Goal: Information Seeking & Learning: Learn about a topic

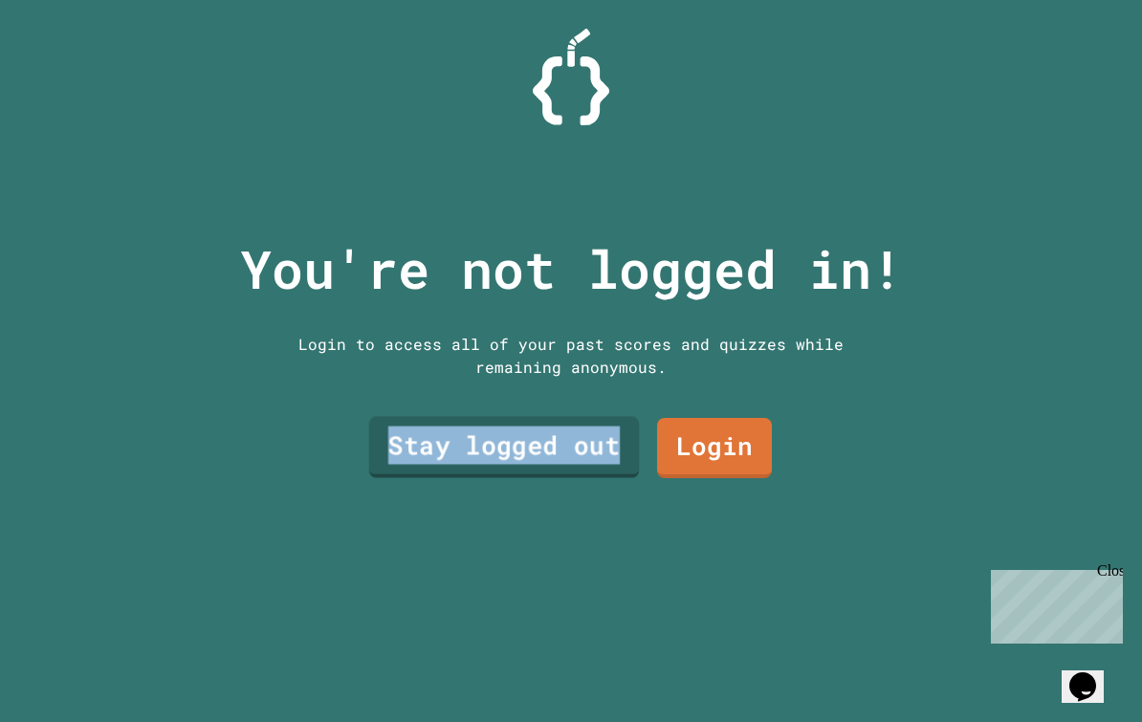
drag, startPoint x: 449, startPoint y: 578, endPoint x: 382, endPoint y: 471, distance: 126.3
click at [382, 471] on div "You're not logged in! Login to access all of your past scores and quizzes while…" at bounding box center [571, 361] width 701 height 722
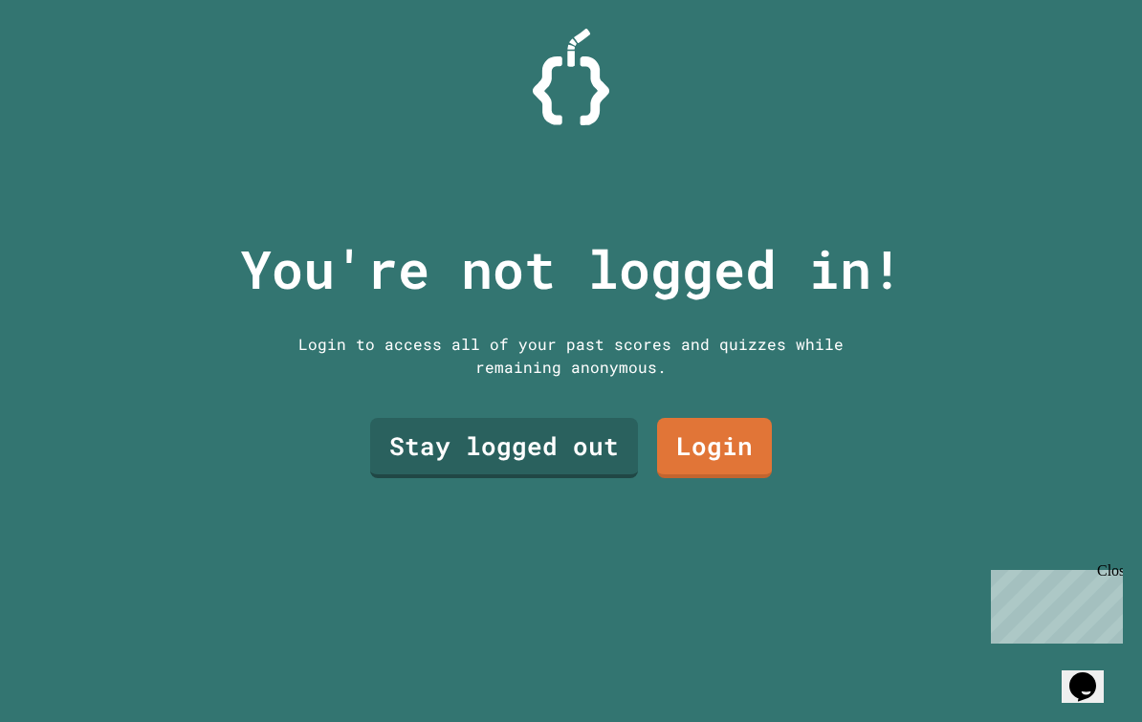
drag, startPoint x: 951, startPoint y: 234, endPoint x: -1, endPoint y: -1, distance: 980.3
click at [952, 233] on div "You're not logged in! Login to access all of your past scores and quizzes while…" at bounding box center [571, 361] width 1142 height 722
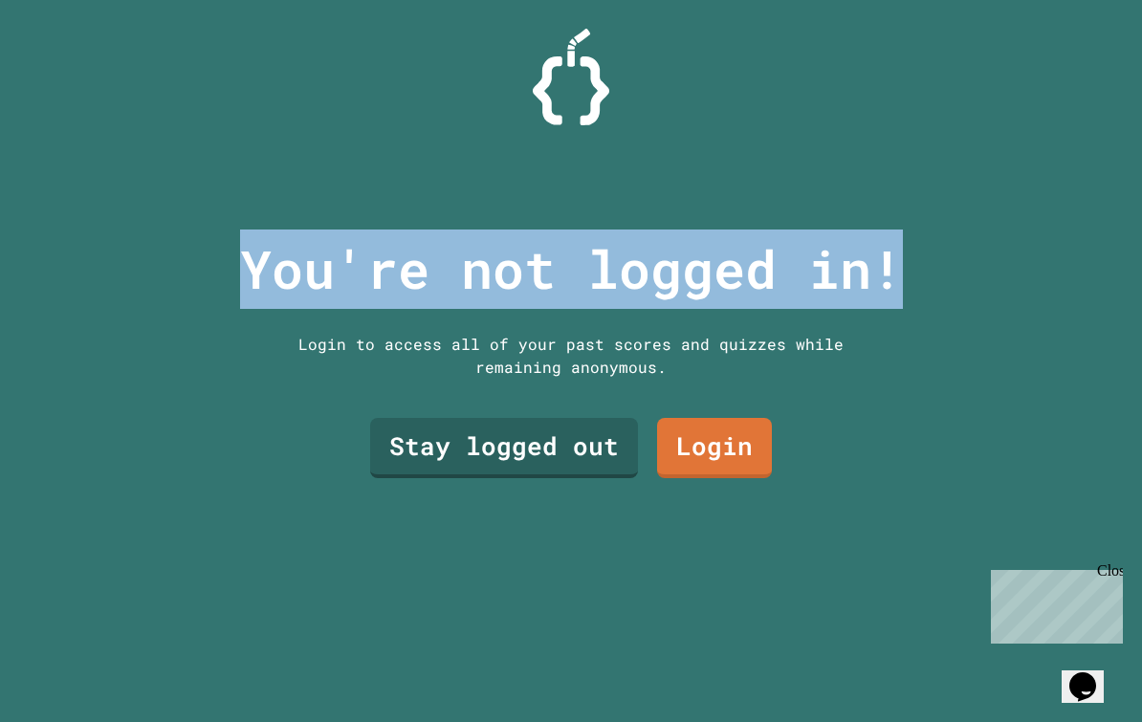
drag, startPoint x: 951, startPoint y: 234, endPoint x: 991, endPoint y: 286, distance: 65.4
click at [990, 285] on div "You're not logged in! Login to access all of your past scores and quizzes while…" at bounding box center [571, 361] width 1142 height 722
click at [315, 564] on div "You're not logged in! Login to access all of your past scores and quizzes while…" at bounding box center [571, 361] width 701 height 722
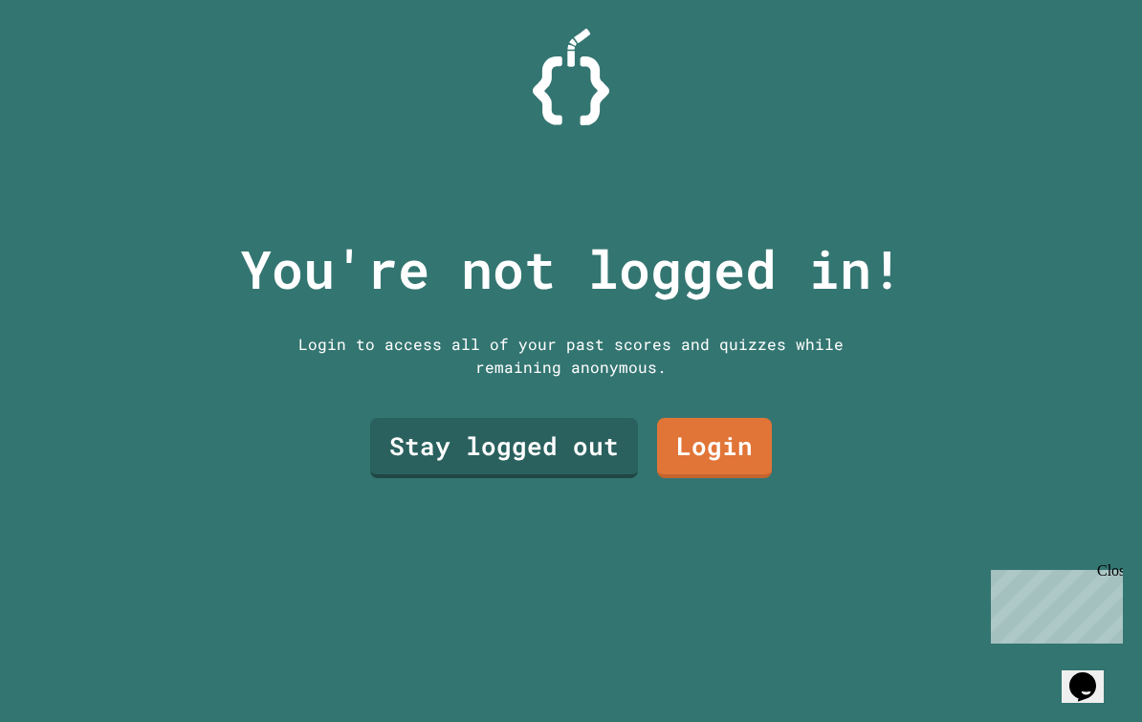
click at [580, 460] on link "Stay logged out" at bounding box center [504, 448] width 268 height 60
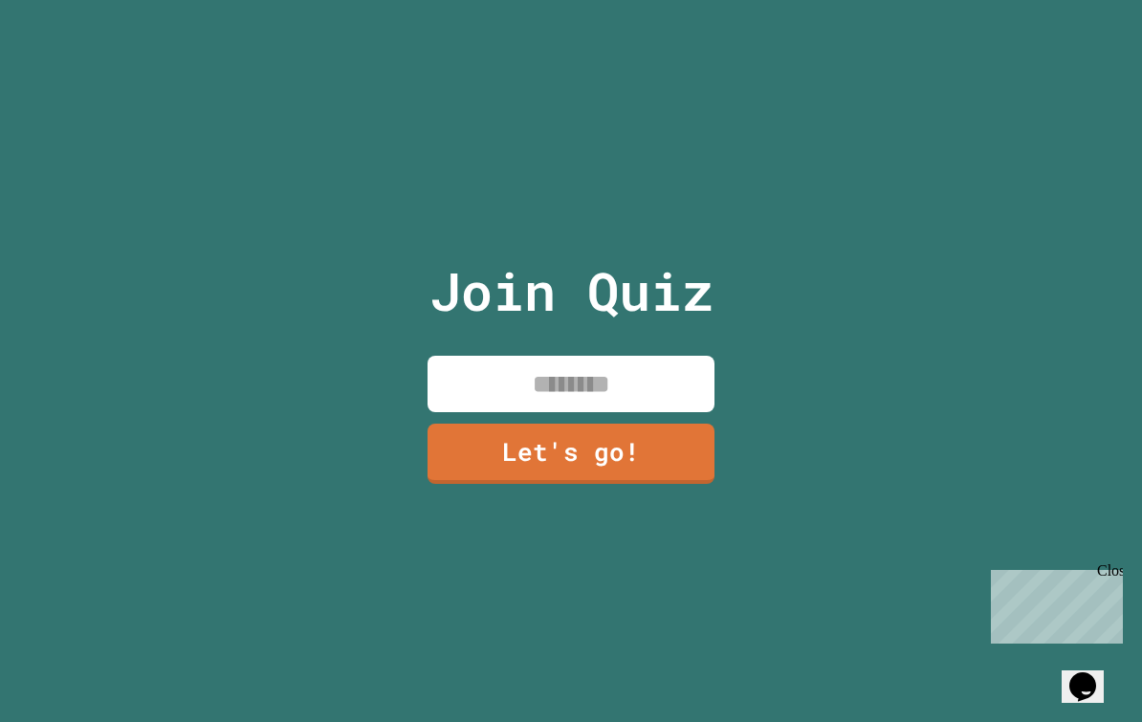
click at [632, 411] on input at bounding box center [571, 384] width 287 height 56
type input "*"
type input "*******"
click at [647, 462] on link "Let's go!" at bounding box center [571, 454] width 287 height 60
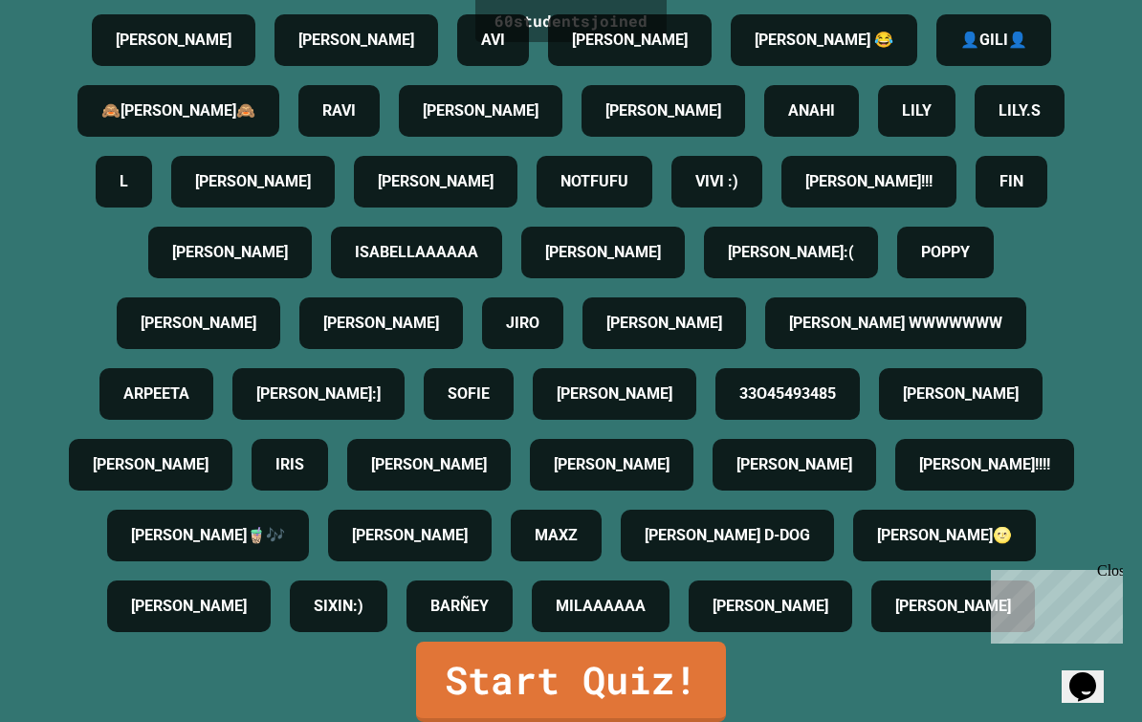
click at [606, 693] on link "Start Quiz!" at bounding box center [571, 682] width 310 height 80
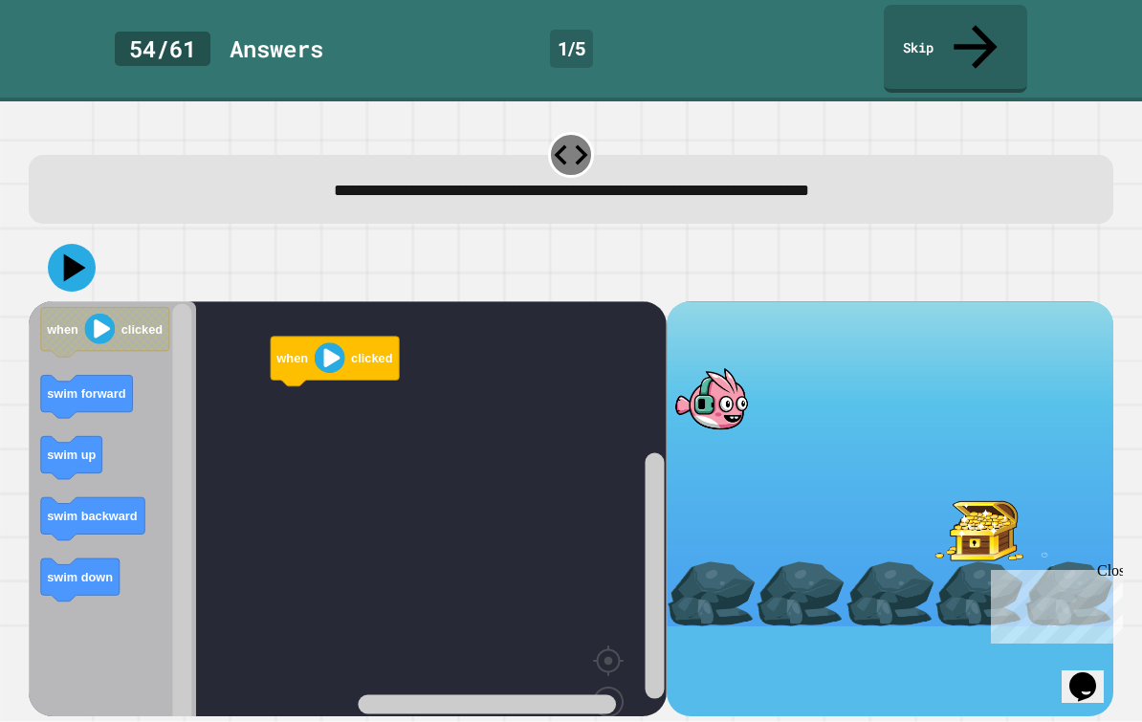
scroll to position [34, 0]
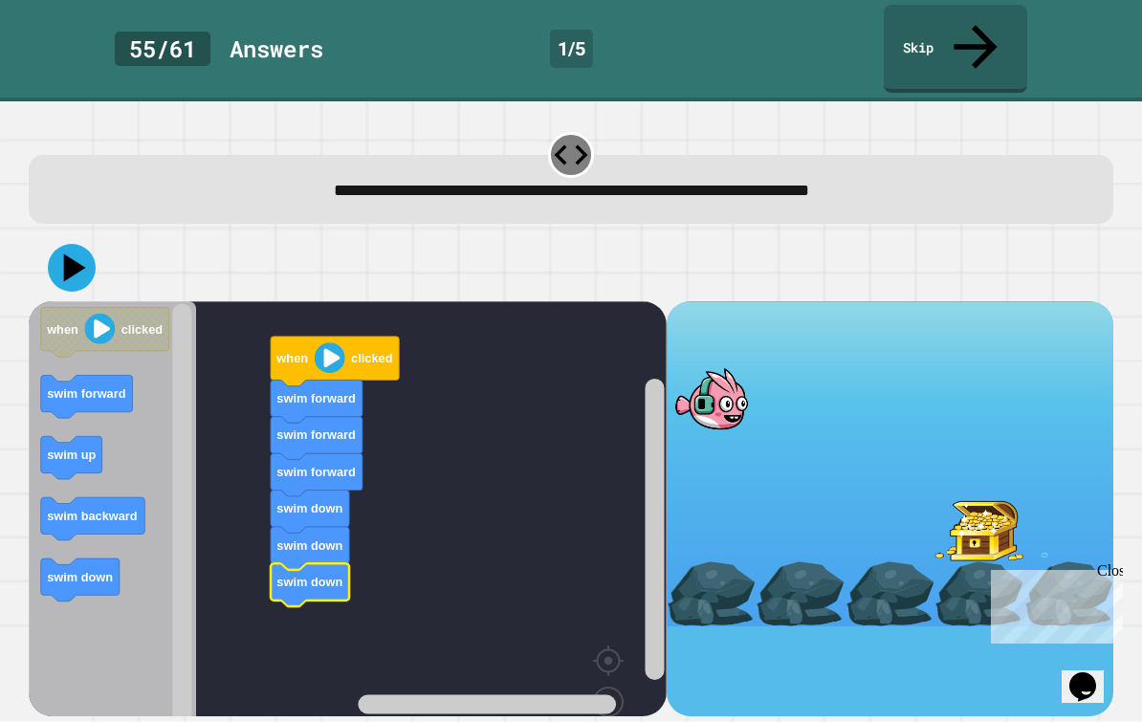
click at [73, 254] on icon at bounding box center [75, 268] width 22 height 28
click at [84, 244] on icon at bounding box center [72, 268] width 48 height 48
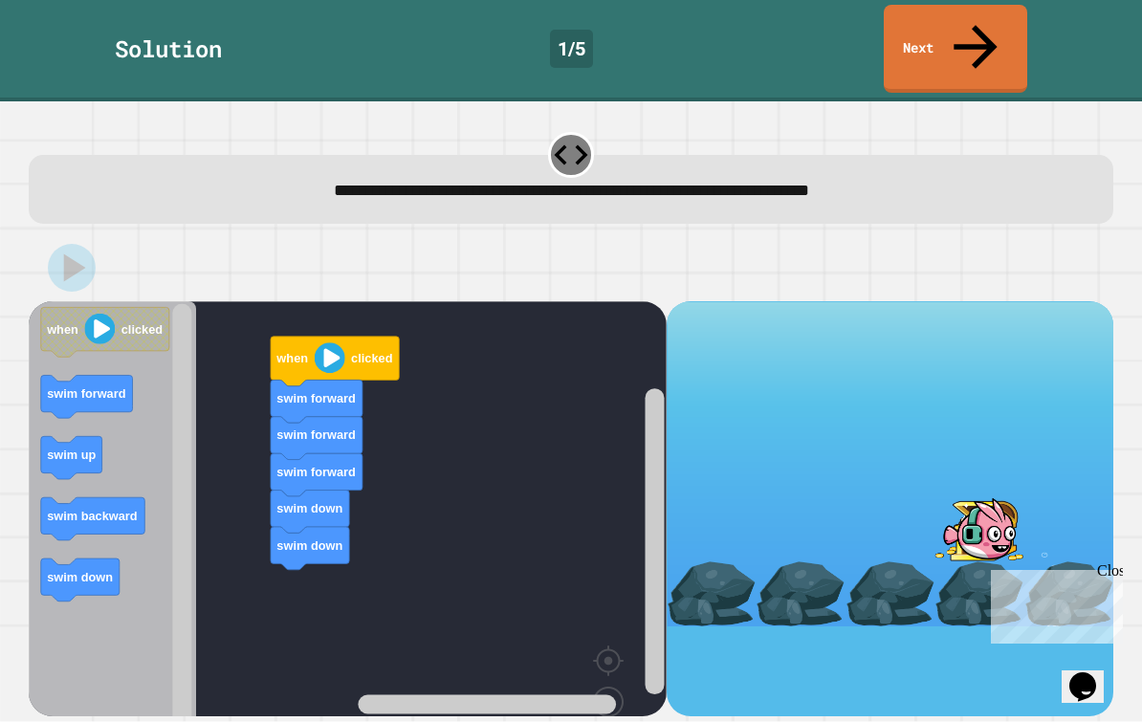
click at [971, 26] on icon at bounding box center [975, 46] width 65 height 65
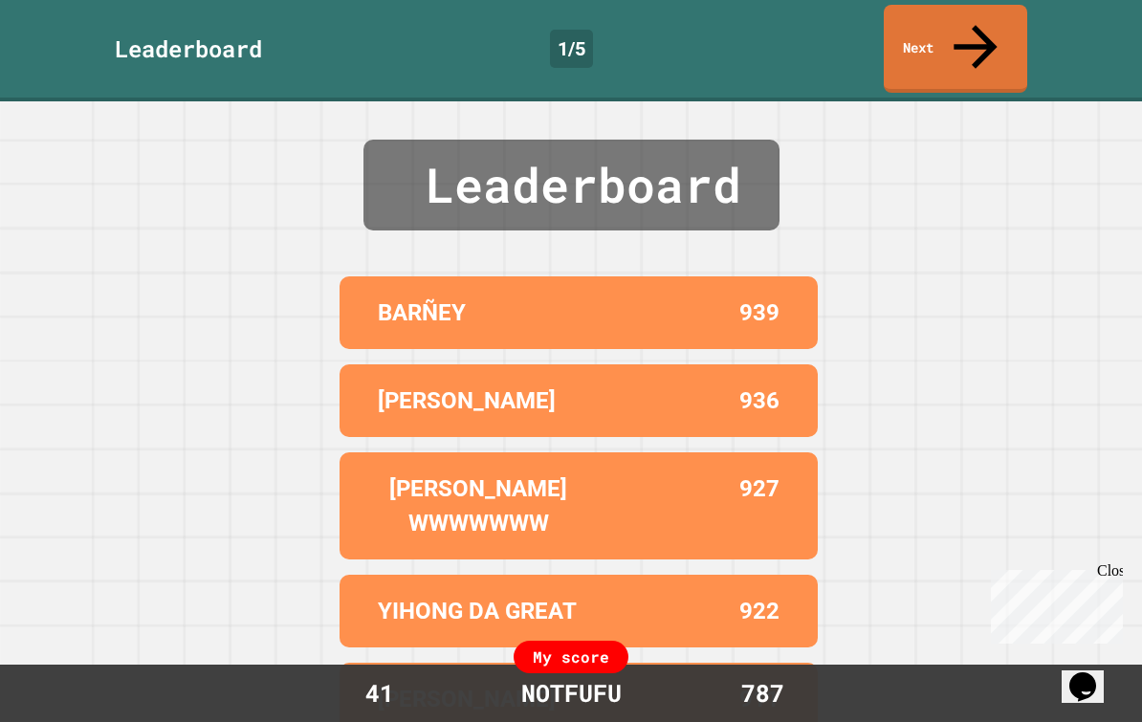
click at [968, 33] on icon at bounding box center [975, 46] width 65 height 65
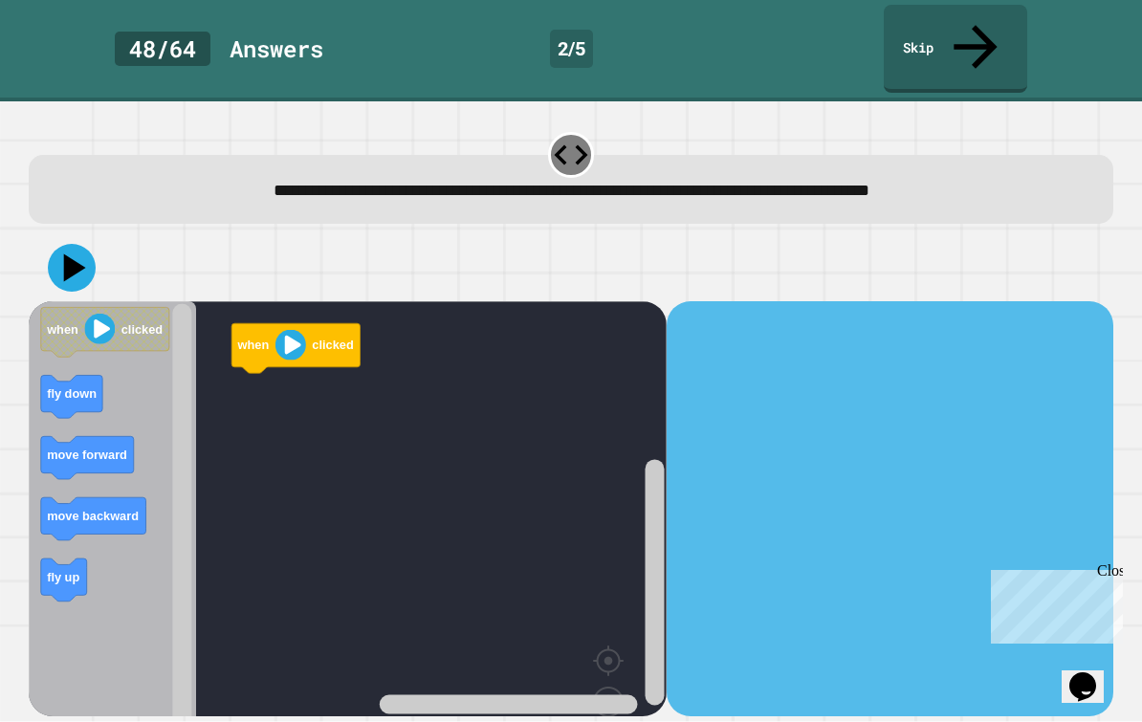
scroll to position [34, 0]
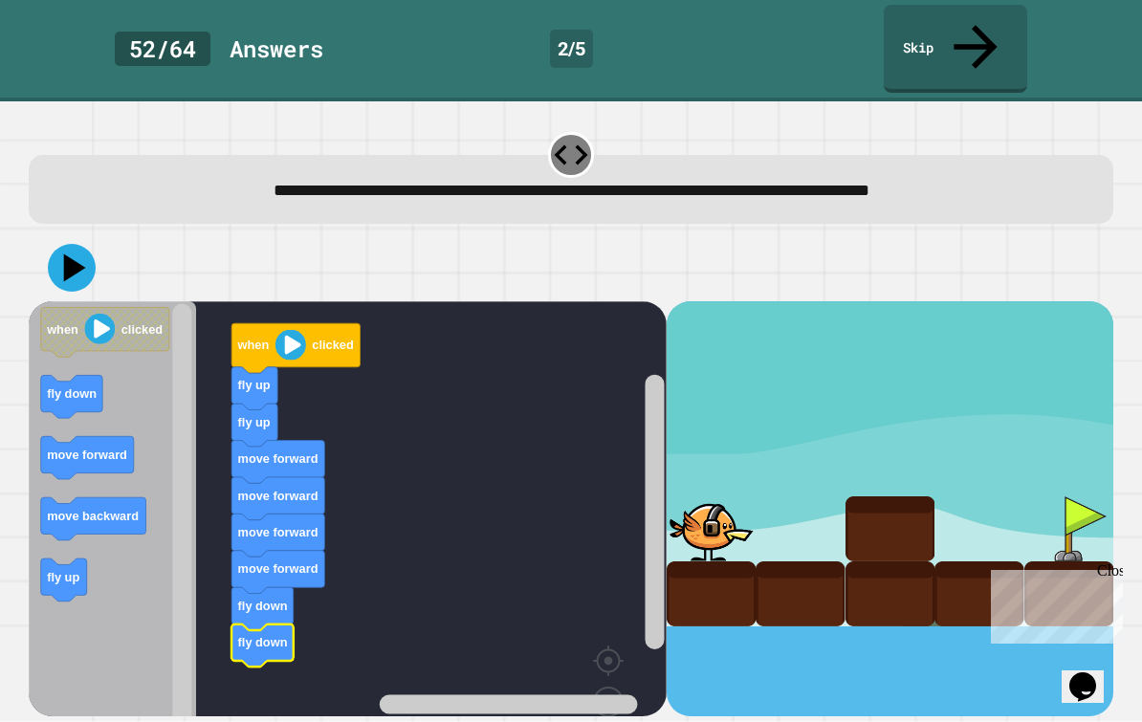
click at [75, 244] on icon at bounding box center [72, 268] width 48 height 48
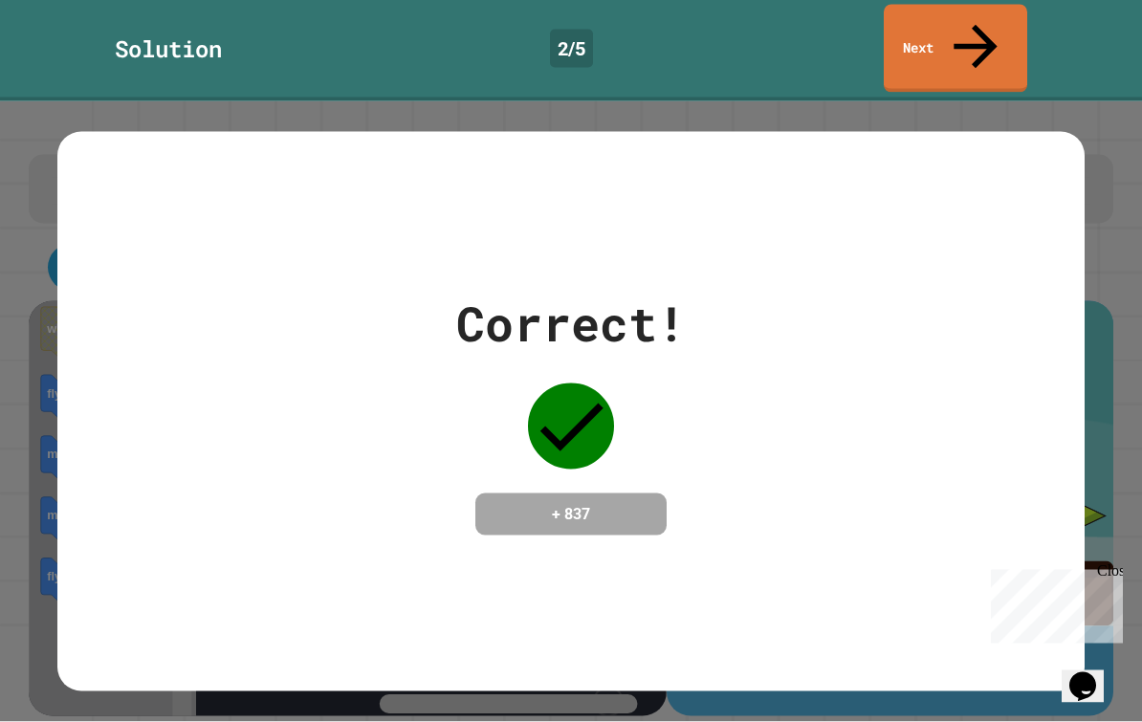
scroll to position [0, 0]
click at [915, 16] on link "Next" at bounding box center [955, 49] width 143 height 88
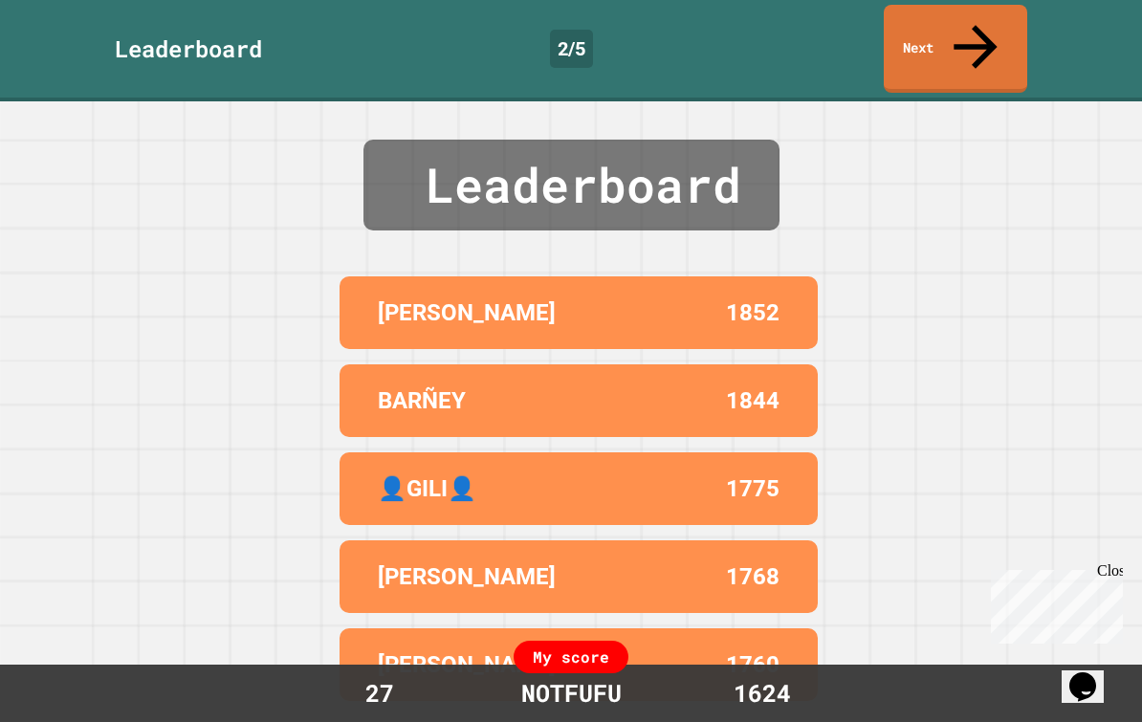
click at [953, 28] on link "Next" at bounding box center [955, 49] width 143 height 88
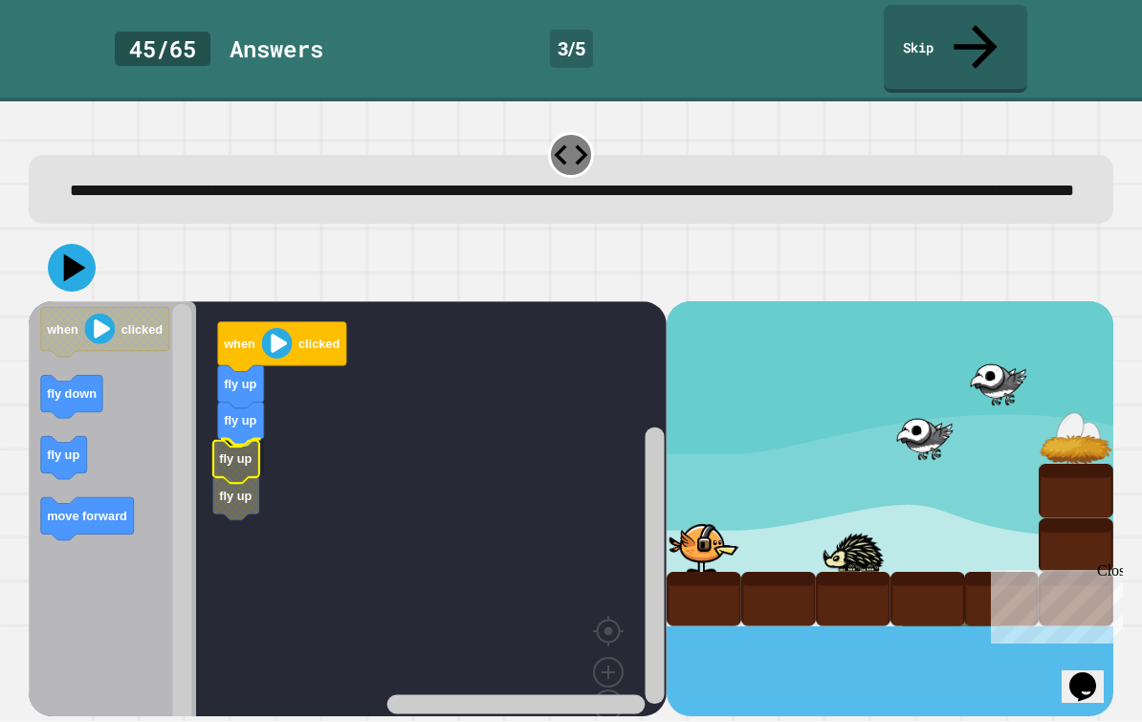
click at [268, 451] on rect "Blockly Workspace" at bounding box center [348, 532] width 638 height 462
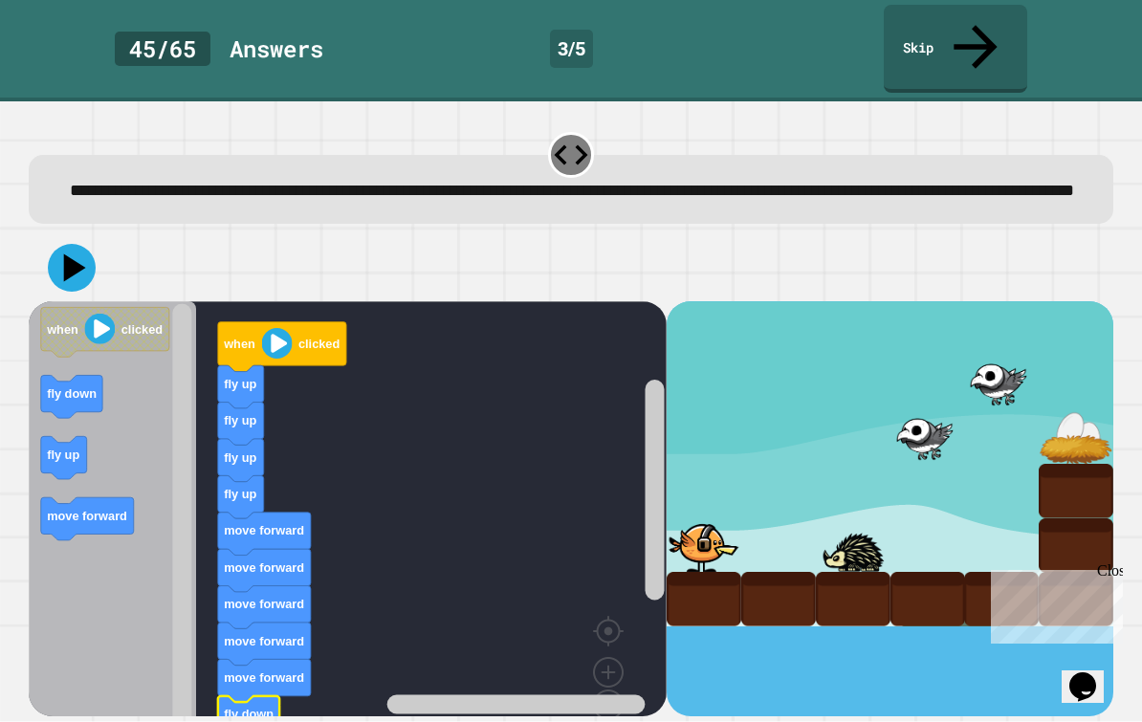
click at [77, 262] on icon at bounding box center [72, 268] width 48 height 48
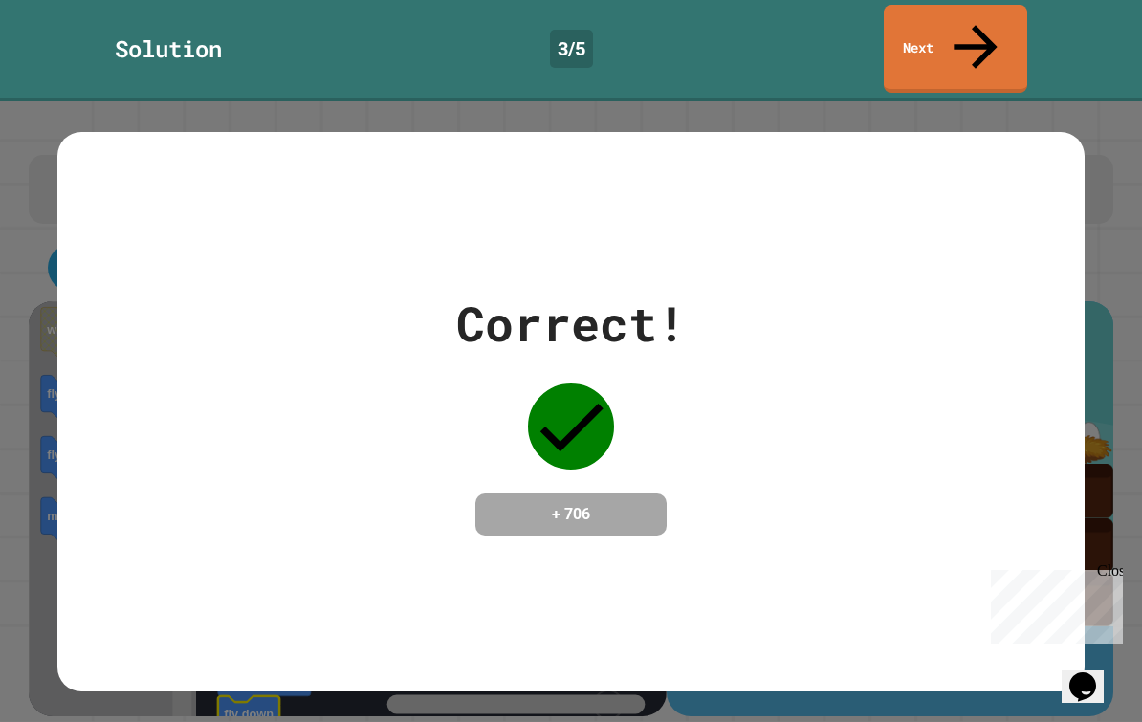
click at [948, 31] on link "Next" at bounding box center [955, 49] width 143 height 88
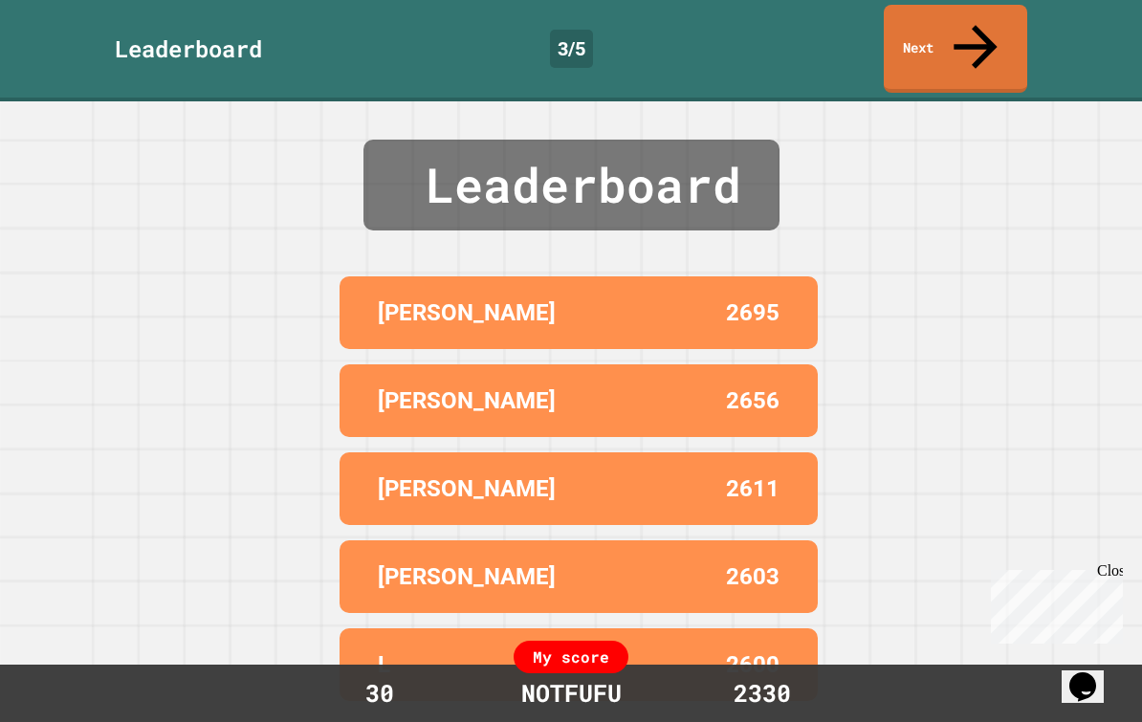
click at [964, 45] on link "Next" at bounding box center [955, 49] width 143 height 88
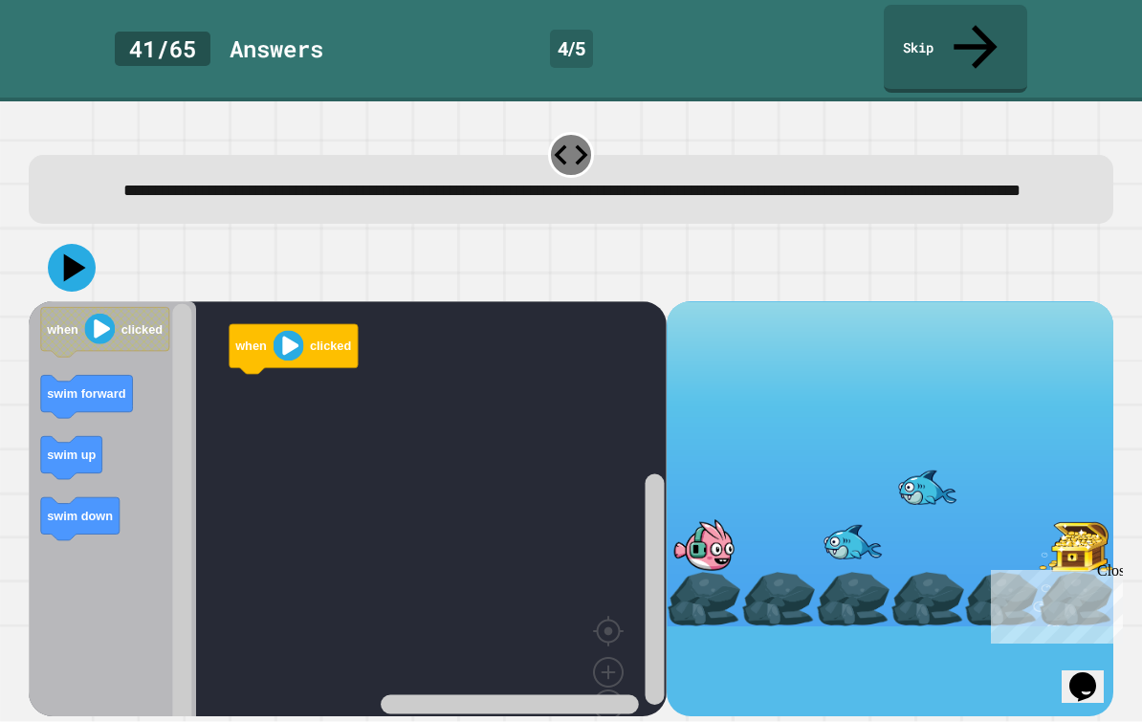
scroll to position [34, 0]
click at [245, 410] on icon "Blockly Workspace" at bounding box center [271, 431] width 61 height 43
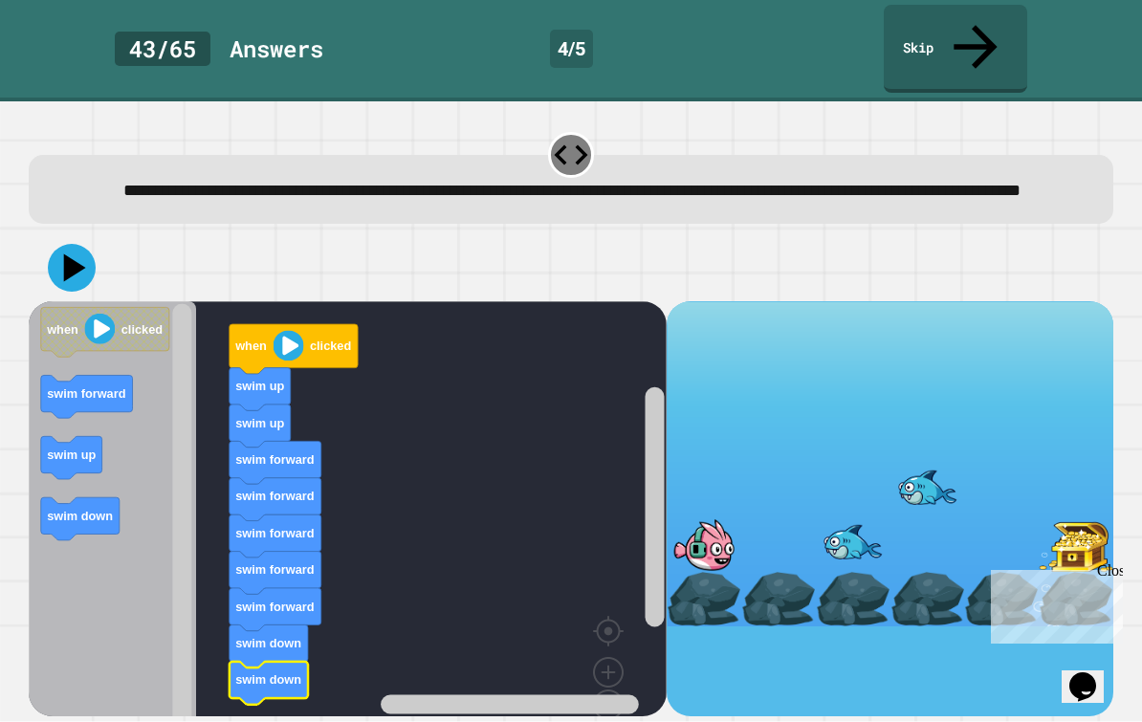
click at [64, 244] on icon at bounding box center [72, 268] width 48 height 48
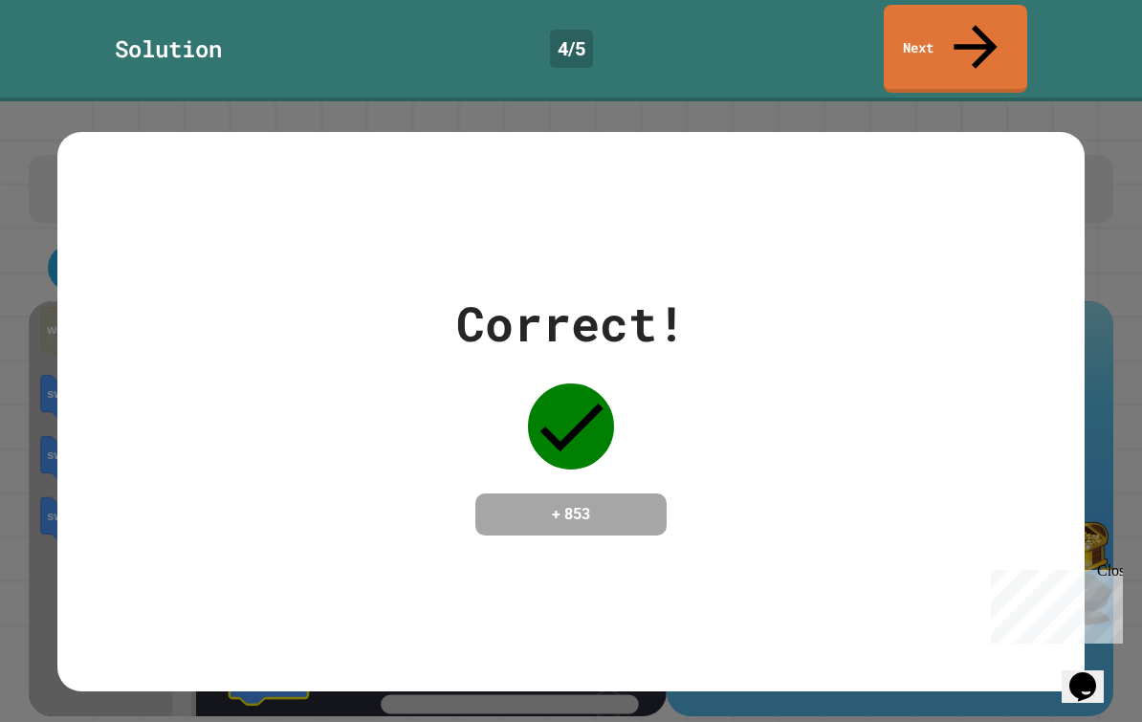
click at [999, 101] on div "Correct! + 853" at bounding box center [571, 411] width 1142 height 621
click at [984, 27] on icon at bounding box center [975, 46] width 65 height 65
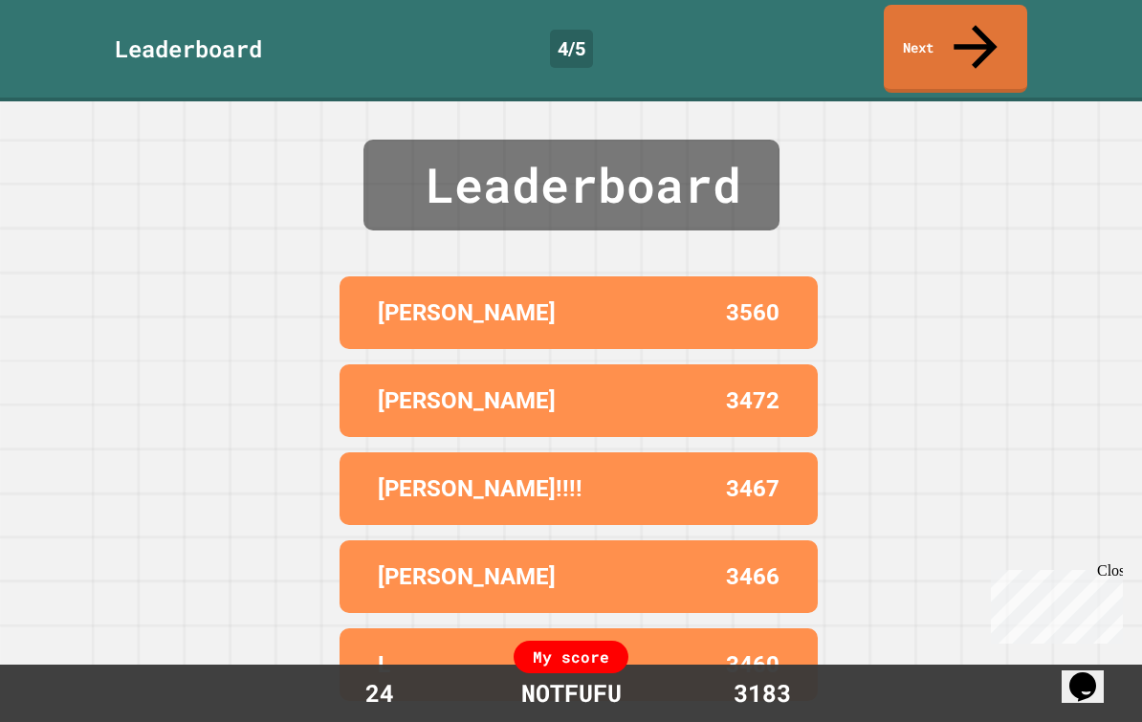
click at [972, 32] on icon at bounding box center [975, 46] width 65 height 65
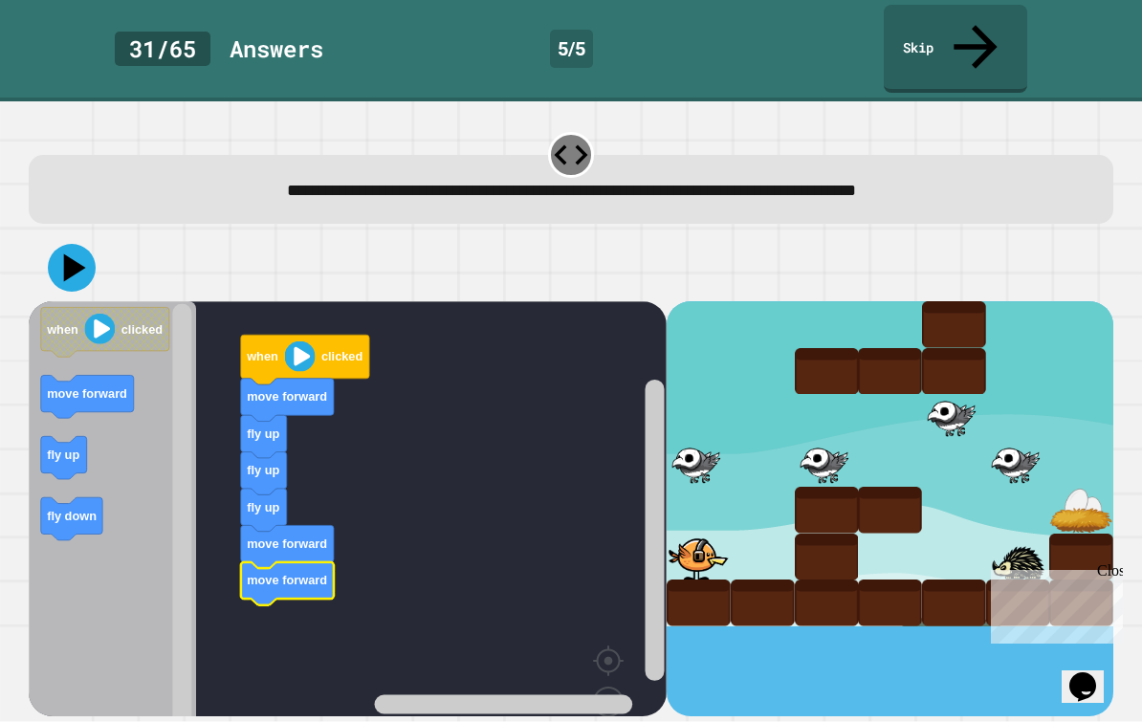
click at [955, 23] on link "Skip" at bounding box center [955, 49] width 143 height 88
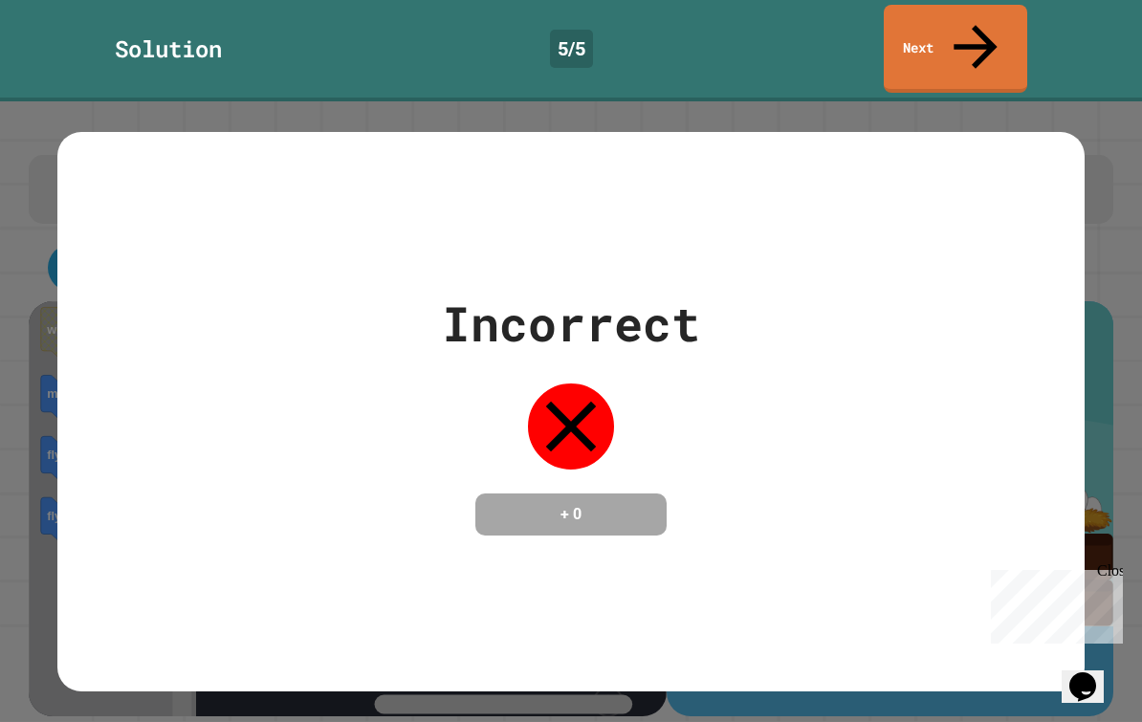
click at [945, 28] on link "Next" at bounding box center [955, 49] width 143 height 88
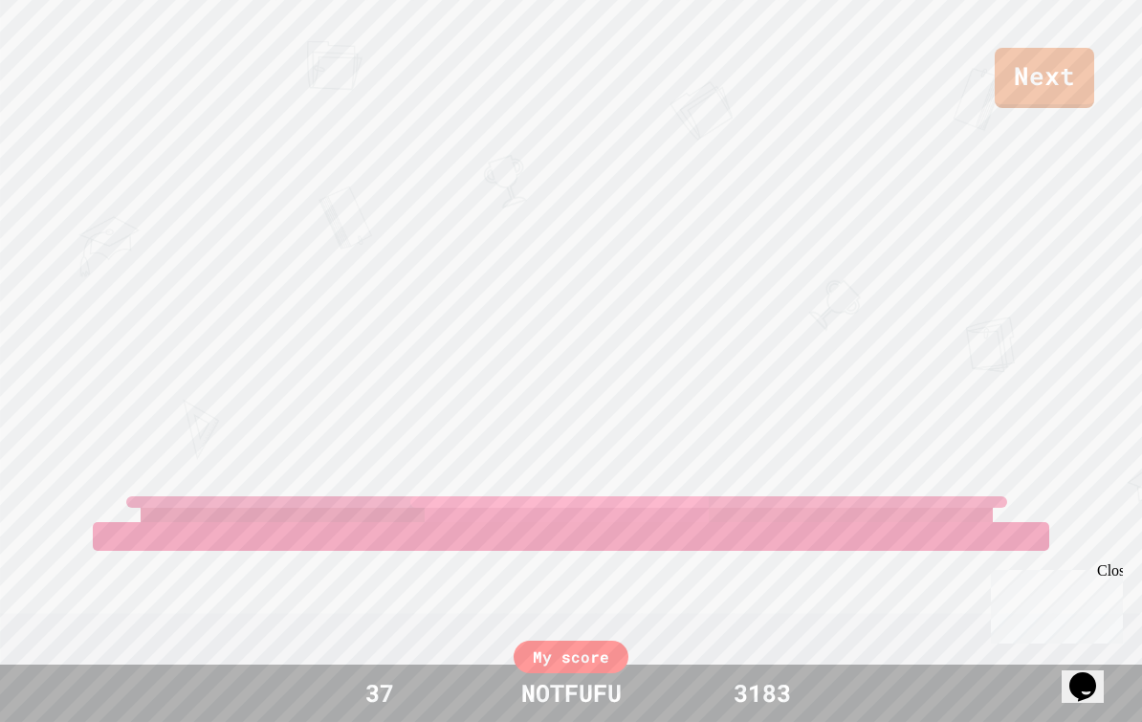
click at [1037, 78] on link "Next" at bounding box center [1044, 78] width 99 height 60
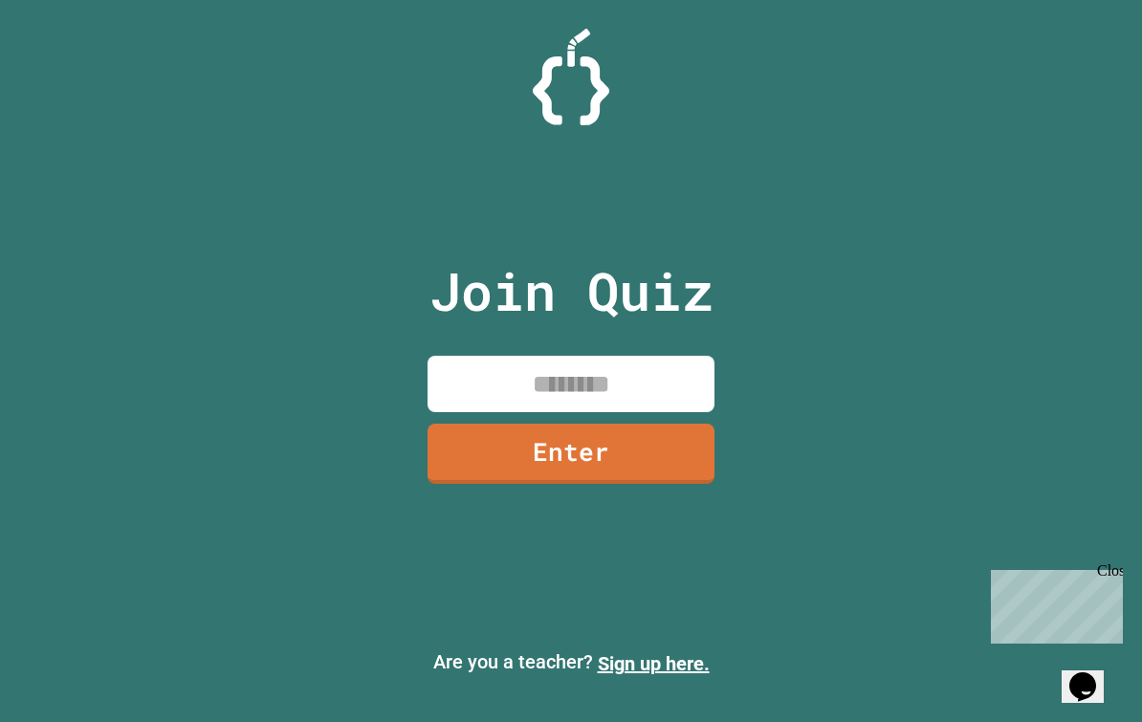
click at [1065, 76] on div at bounding box center [571, 77] width 1142 height 97
